Goal: Transaction & Acquisition: Subscribe to service/newsletter

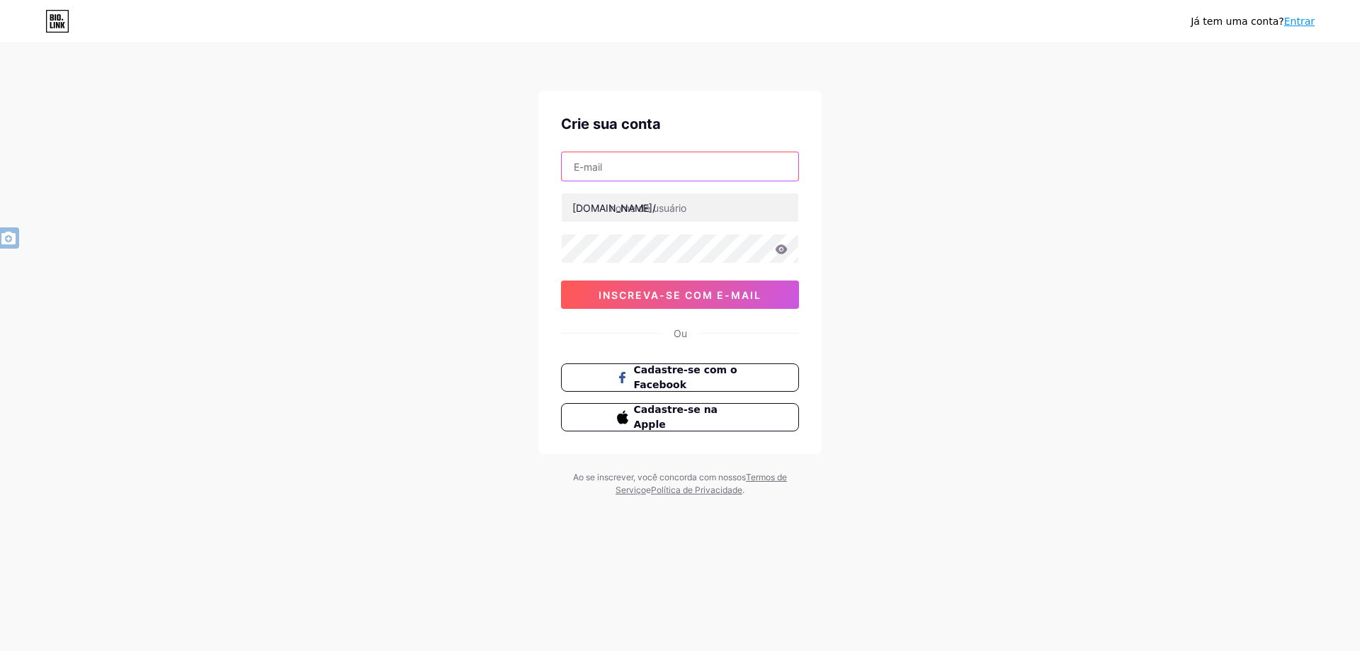
click at [675, 166] on input "text" at bounding box center [680, 166] width 237 height 28
type input "harissonlevi2014@gmail.com"
click at [666, 226] on div "harissonlevi2014@gmail.com bio.link/ 03AFcWeA4FsN2z6X66ayjG5BO5obOM_ta2Aox1MKL5…" at bounding box center [680, 230] width 238 height 157
click at [675, 217] on input "text" at bounding box center [680, 207] width 237 height 28
type input "mapa_do_bilhao33"
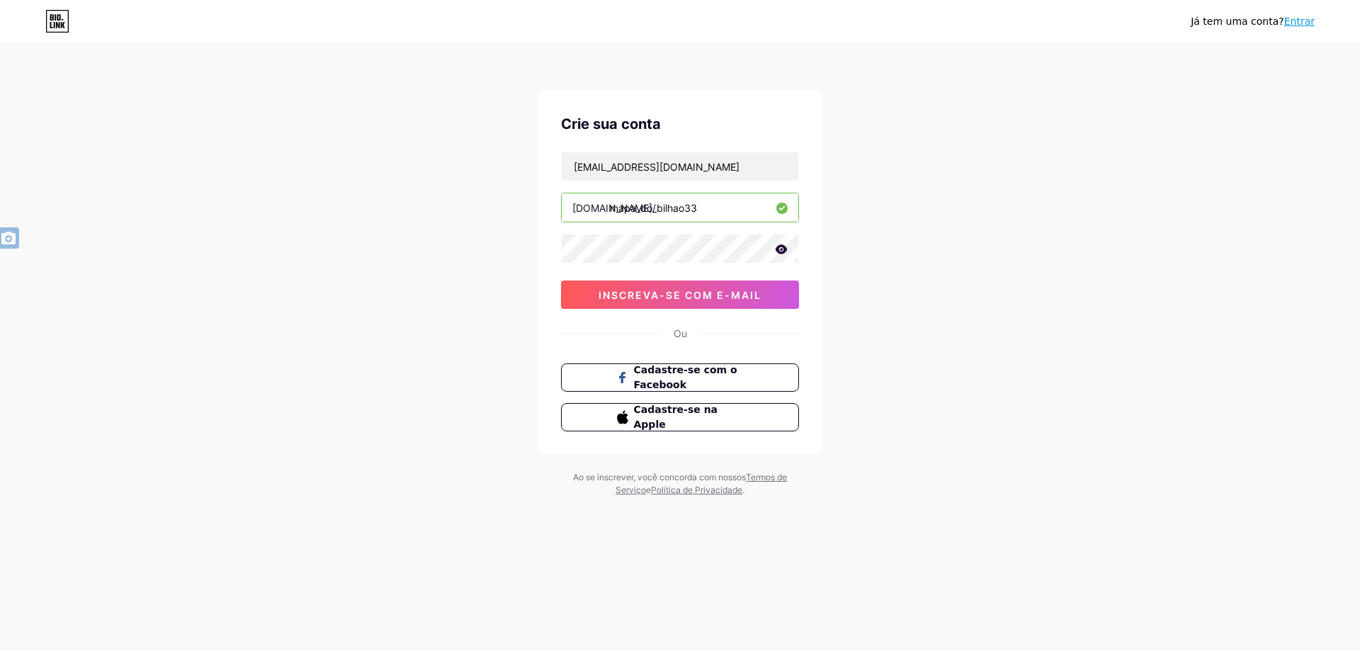
click at [783, 246] on icon at bounding box center [781, 248] width 12 height 9
click at [783, 251] on icon at bounding box center [781, 250] width 12 height 10
click at [753, 285] on button "inscreva-se com e-mail" at bounding box center [680, 294] width 238 height 28
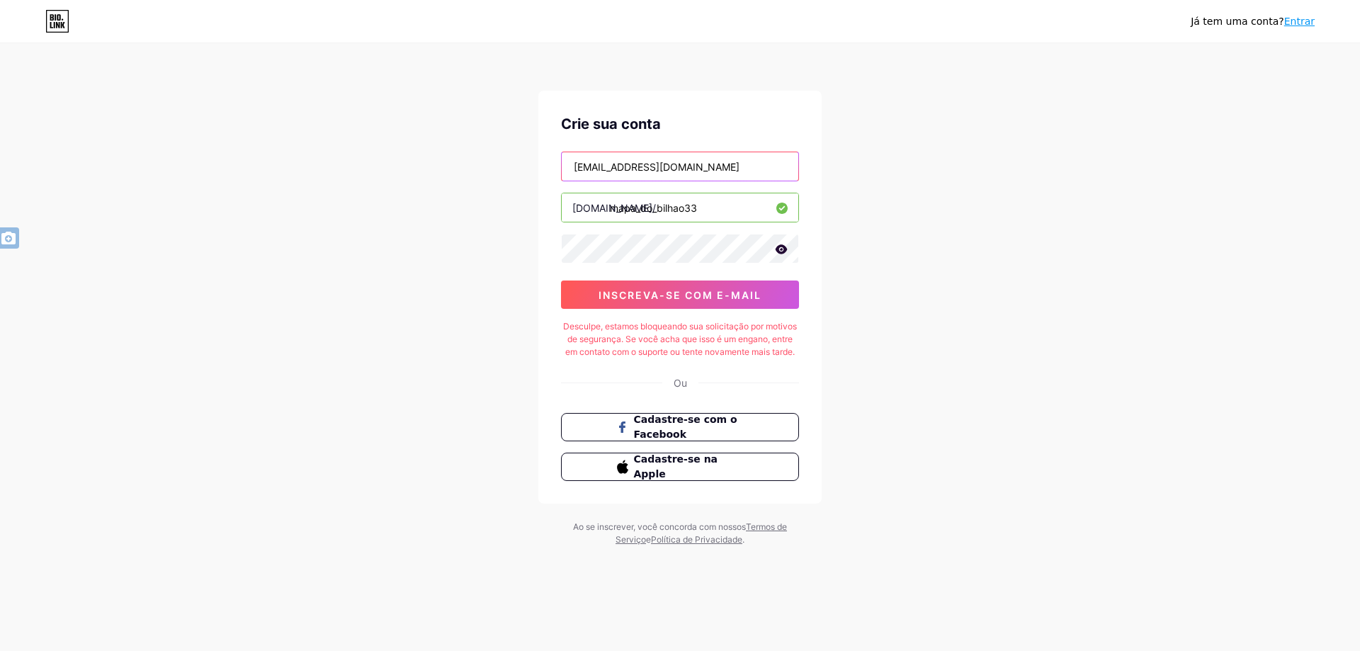
click at [714, 167] on input "harissonlevi2014@gmail.com" at bounding box center [680, 166] width 237 height 28
type input "h"
type input "alpha.contabil2023@gmail.com"
click at [690, 295] on font "inscreva-se com e-mail" at bounding box center [679, 295] width 163 height 12
click at [785, 251] on icon at bounding box center [781, 248] width 12 height 9
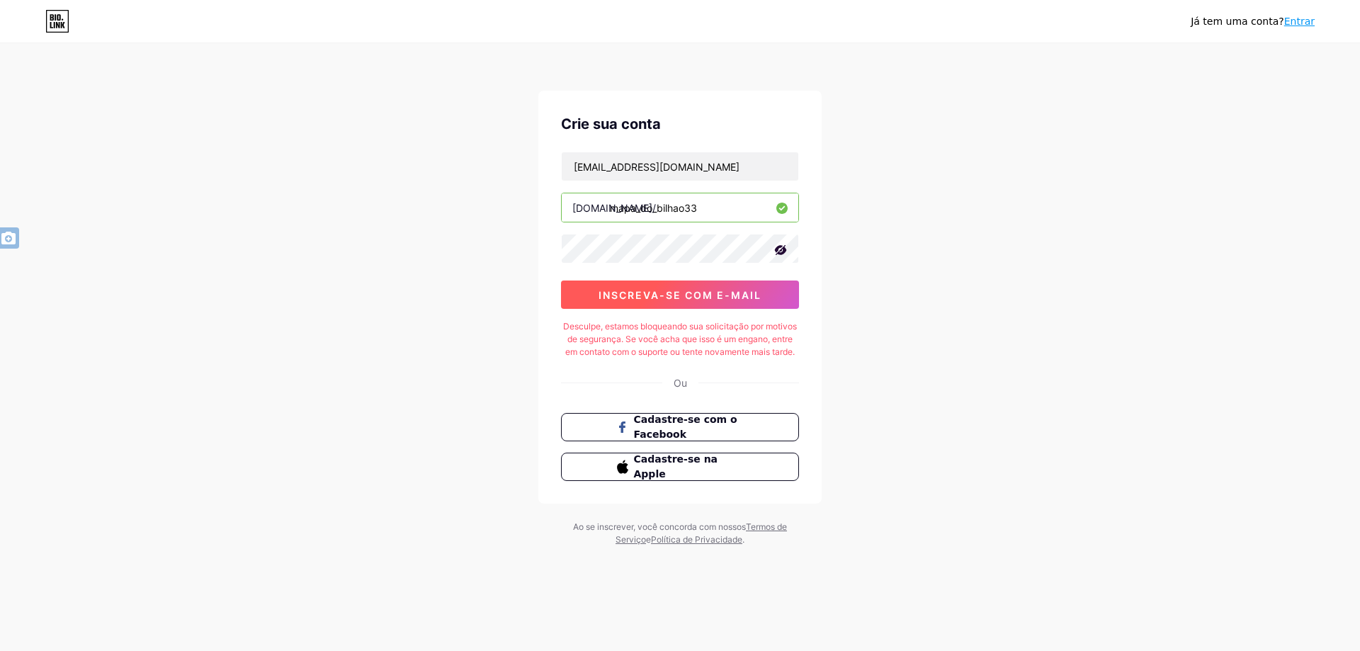
click at [729, 290] on font "inscreva-se com e-mail" at bounding box center [679, 295] width 163 height 12
click at [1299, 23] on font "Entrar" at bounding box center [1299, 21] width 30 height 11
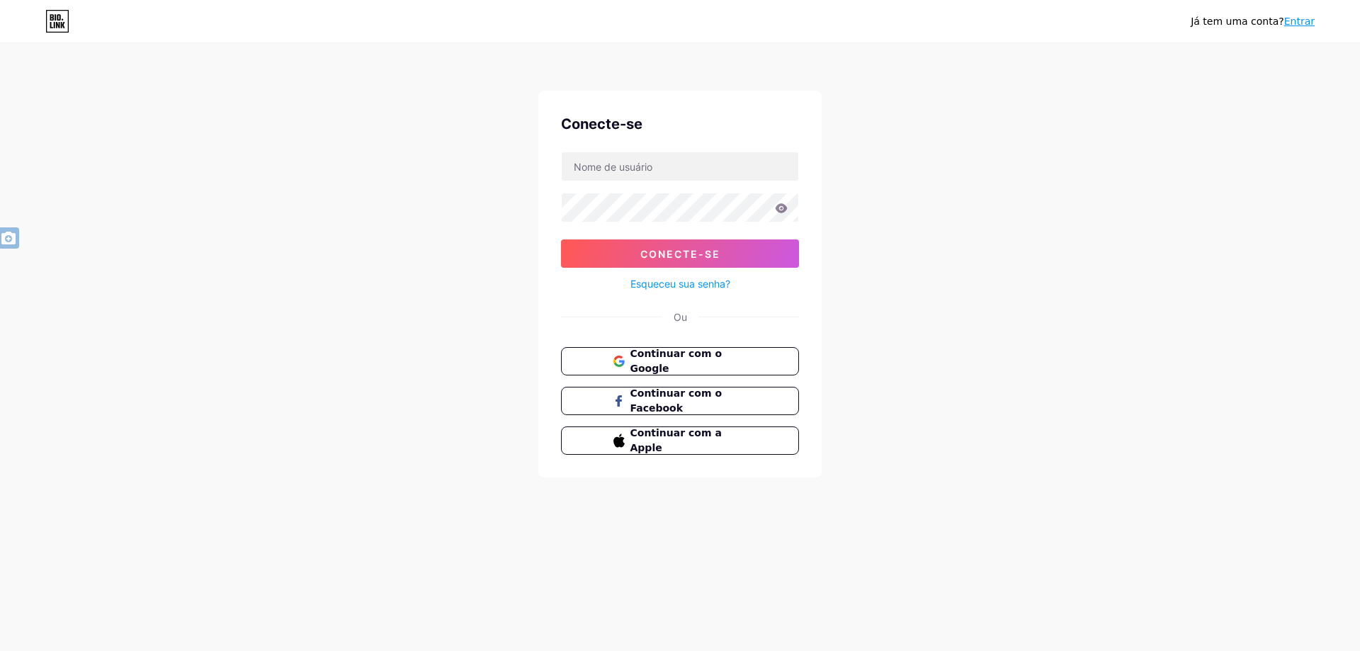
click at [872, 297] on div "Já tem uma conta? Entrar Conecte-se Conecte-se Esqueceu sua senha? Ou Continuar…" at bounding box center [680, 261] width 1360 height 523
click at [748, 360] on button "Continuar com o Google" at bounding box center [679, 361] width 241 height 29
